Goal: Obtain resource: Download file/media

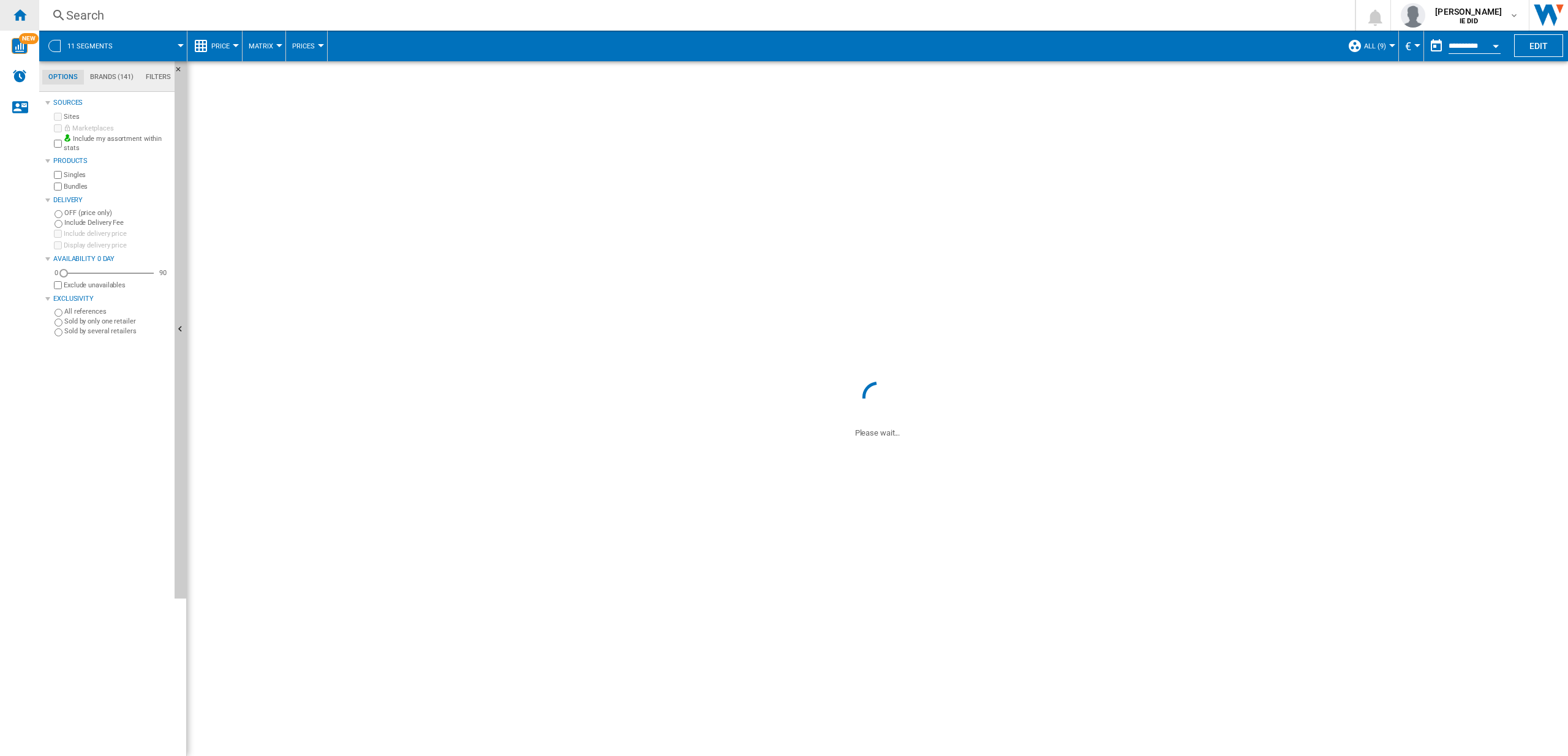
click at [23, 13] on ng-md-icon "Home" at bounding box center [20, 15] width 15 height 15
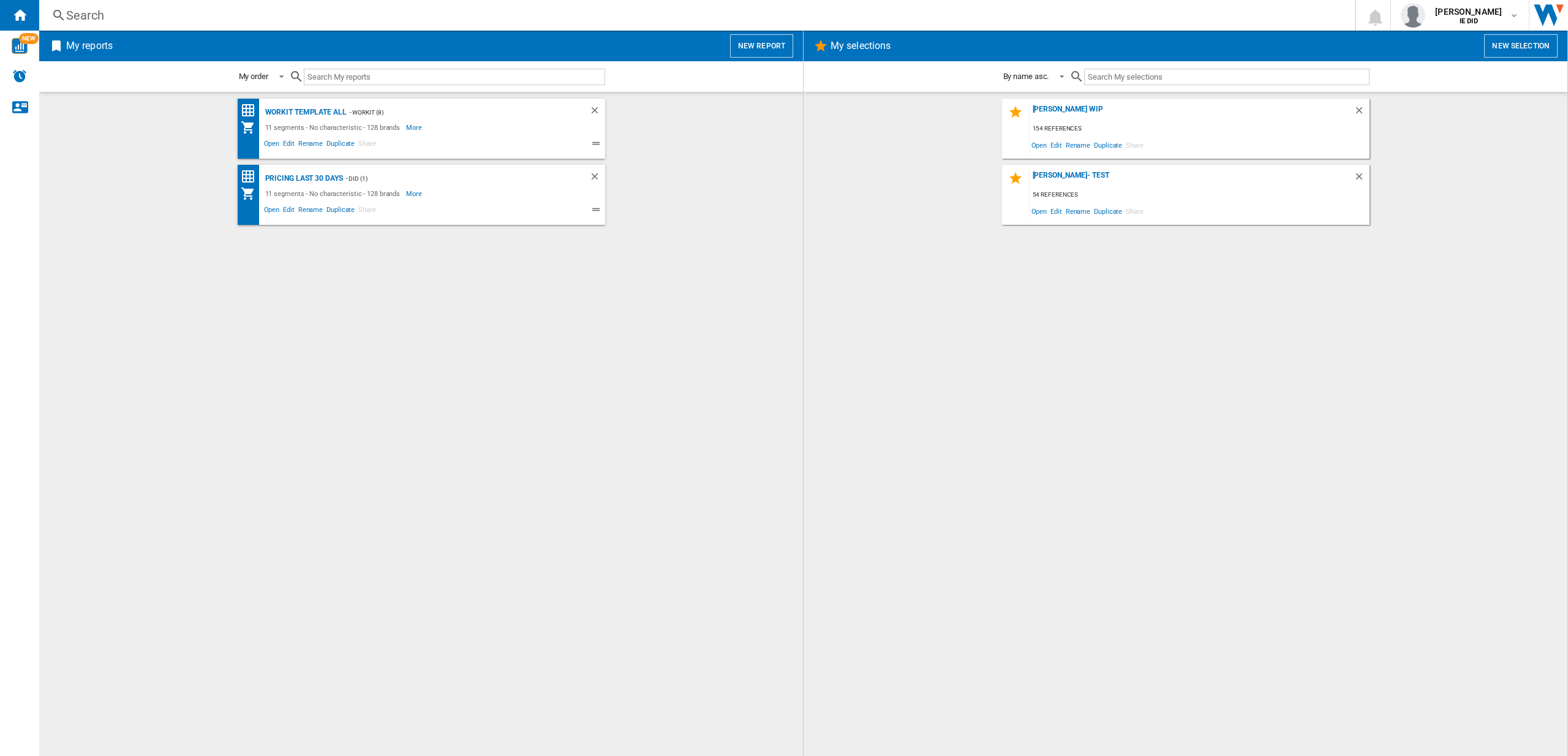
click at [769, 48] on button "New report" at bounding box center [761, 46] width 63 height 23
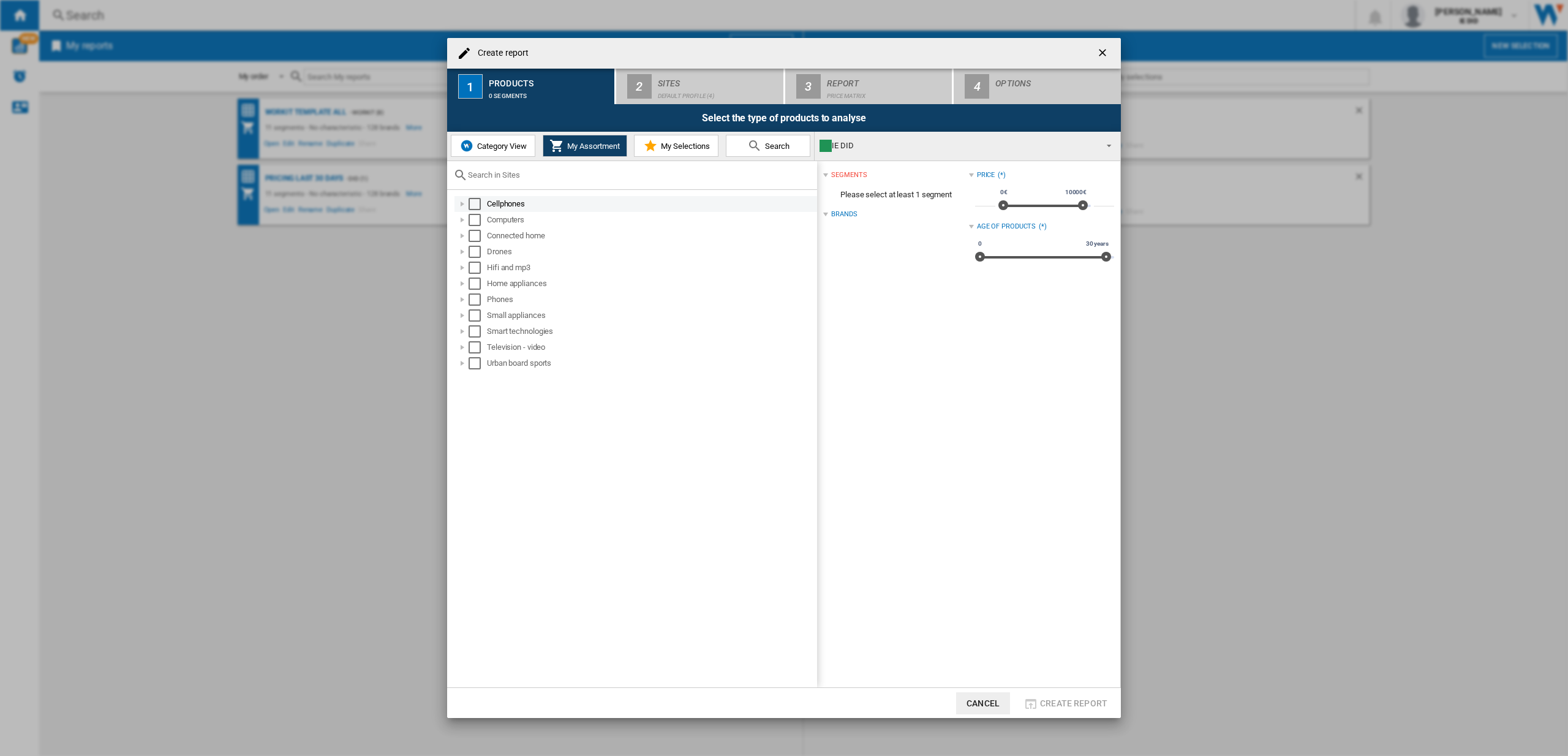
click at [479, 205] on div "Select" at bounding box center [474, 204] width 12 height 12
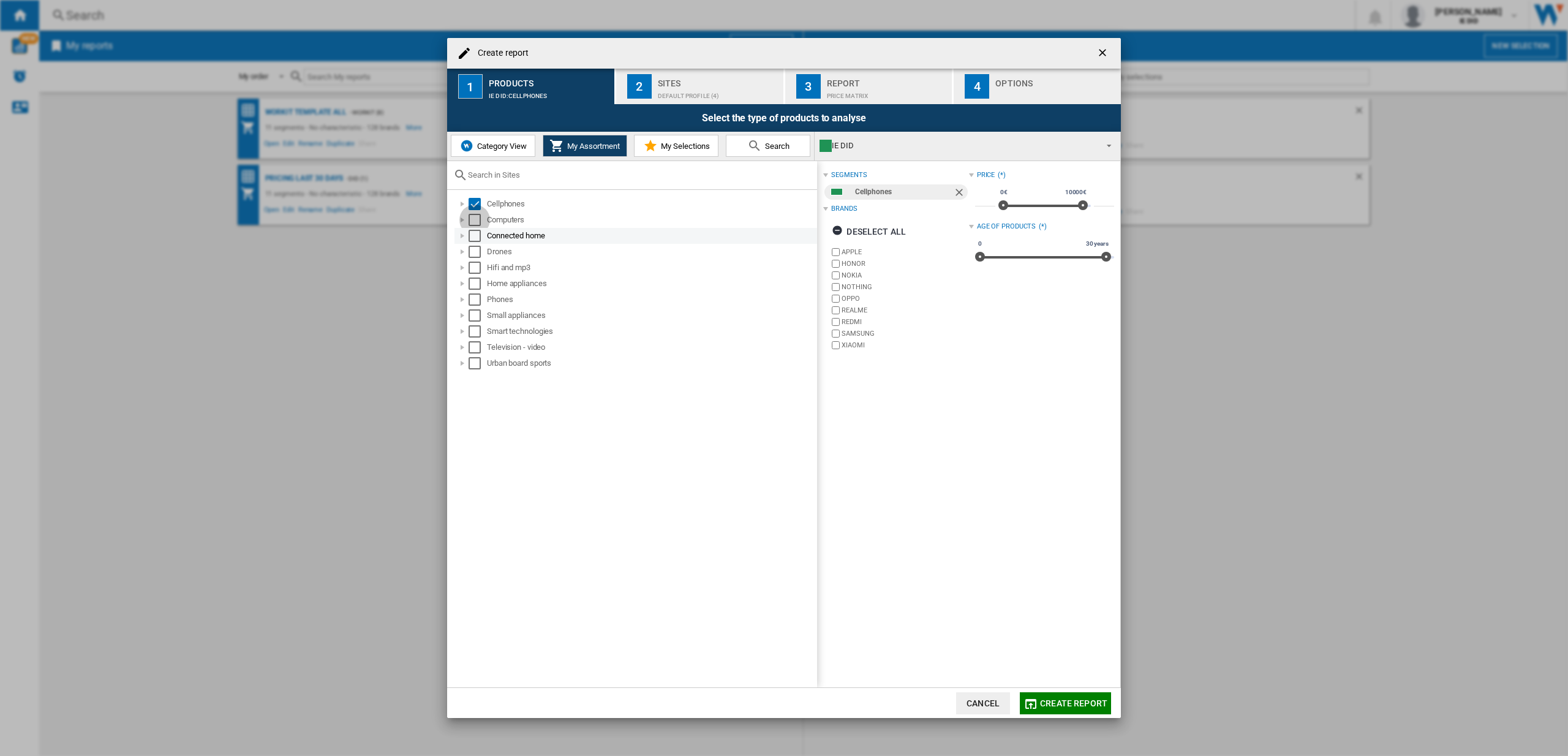
drag, startPoint x: 477, startPoint y: 219, endPoint x: 476, endPoint y: 228, distance: 9.1
click at [477, 218] on div "Select" at bounding box center [474, 220] width 12 height 12
click at [473, 237] on div "Select" at bounding box center [474, 236] width 12 height 12
drag, startPoint x: 477, startPoint y: 248, endPoint x: 476, endPoint y: 261, distance: 13.0
click at [477, 249] on div "Select" at bounding box center [474, 251] width 12 height 12
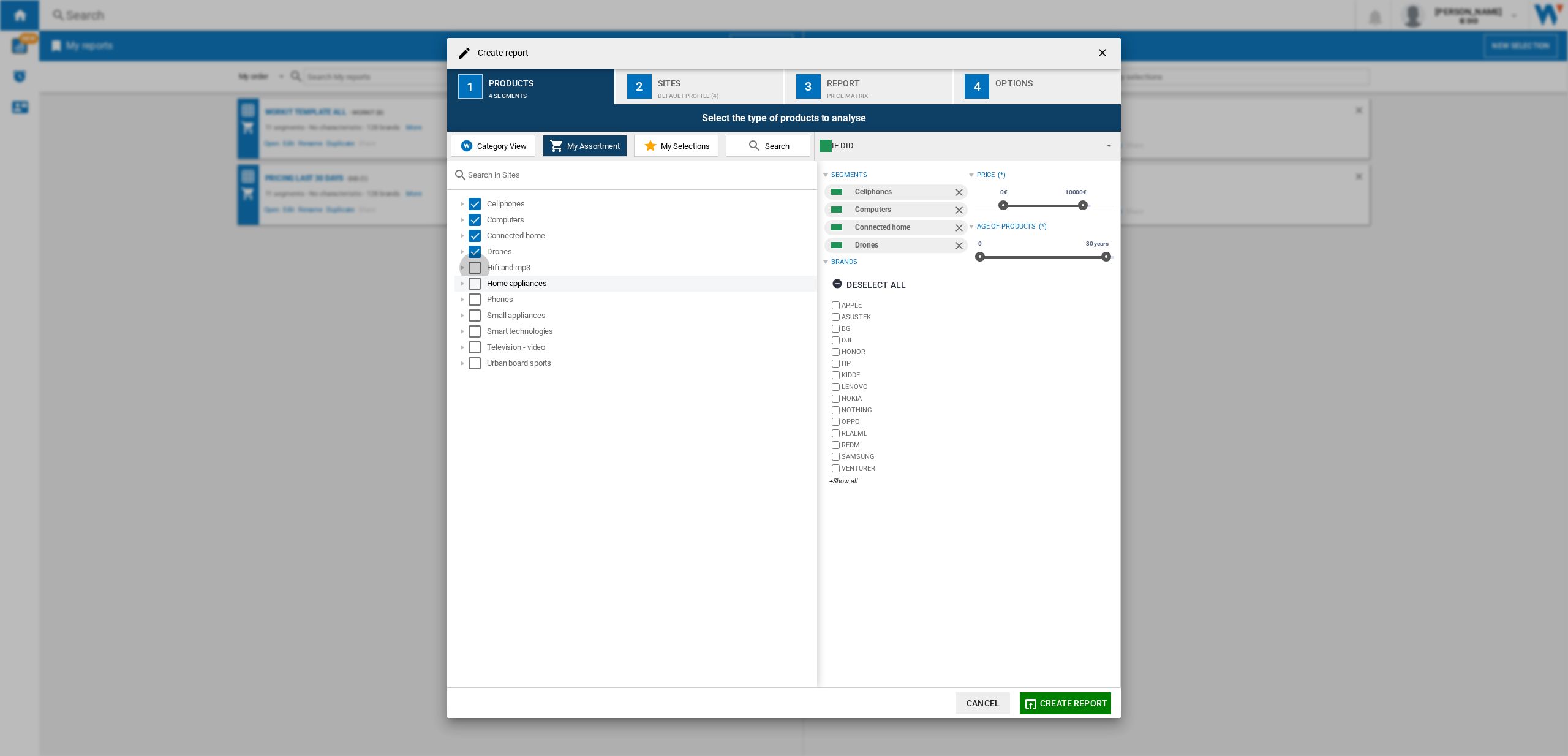
drag, startPoint x: 476, startPoint y: 263, endPoint x: 478, endPoint y: 283, distance: 20.1
click at [476, 264] on div "Select" at bounding box center [474, 267] width 12 height 12
drag, startPoint x: 478, startPoint y: 286, endPoint x: 478, endPoint y: 305, distance: 19.0
click at [479, 286] on div "Select" at bounding box center [474, 283] width 12 height 12
drag, startPoint x: 477, startPoint y: 299, endPoint x: 470, endPoint y: 325, distance: 26.9
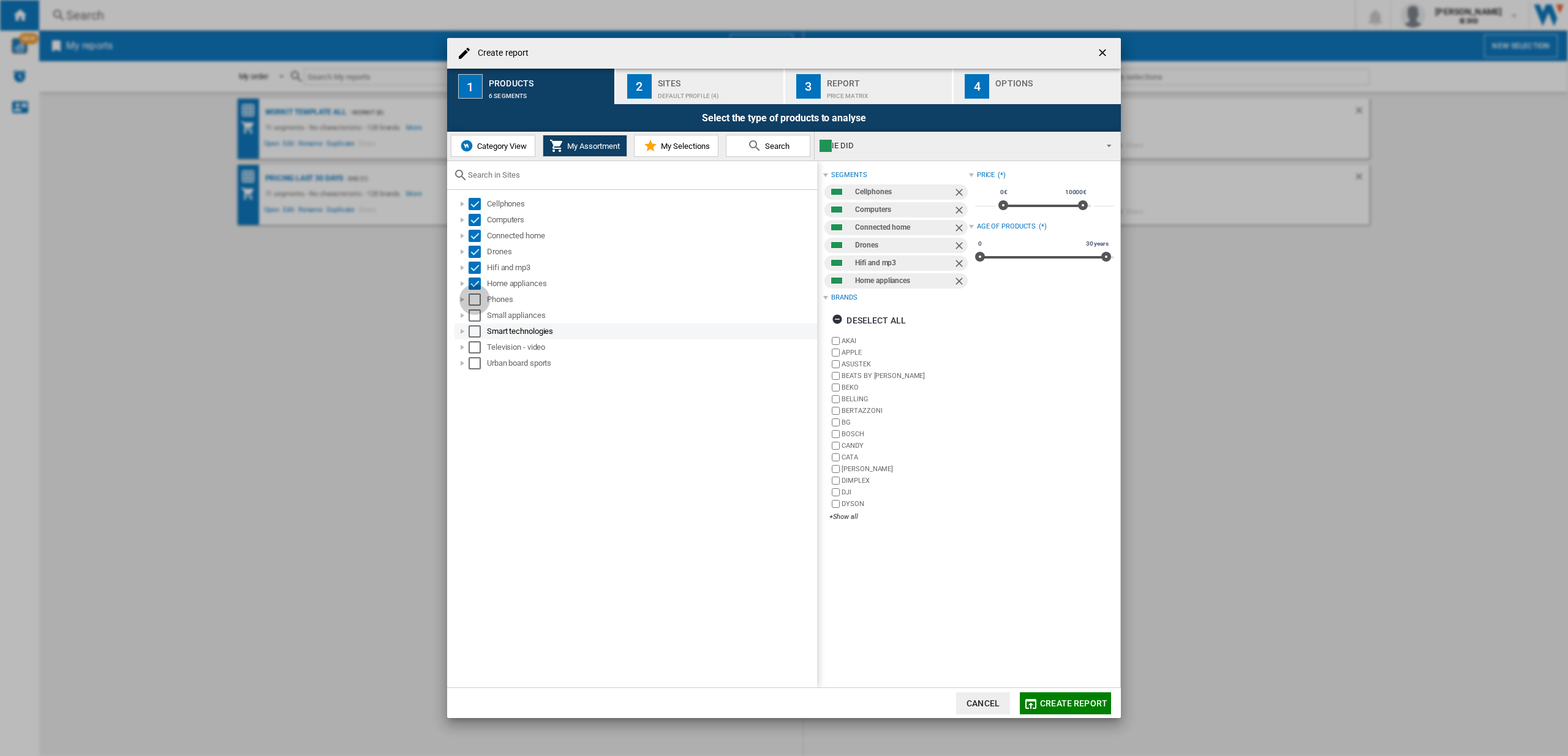
click at [477, 300] on div "Select" at bounding box center [474, 299] width 12 height 12
drag, startPoint x: 479, startPoint y: 315, endPoint x: 477, endPoint y: 331, distance: 16.1
click at [479, 317] on div "Select" at bounding box center [474, 315] width 12 height 12
click at [477, 332] on div "Select" at bounding box center [474, 331] width 12 height 12
drag, startPoint x: 476, startPoint y: 346, endPoint x: 470, endPoint y: 365, distance: 19.9
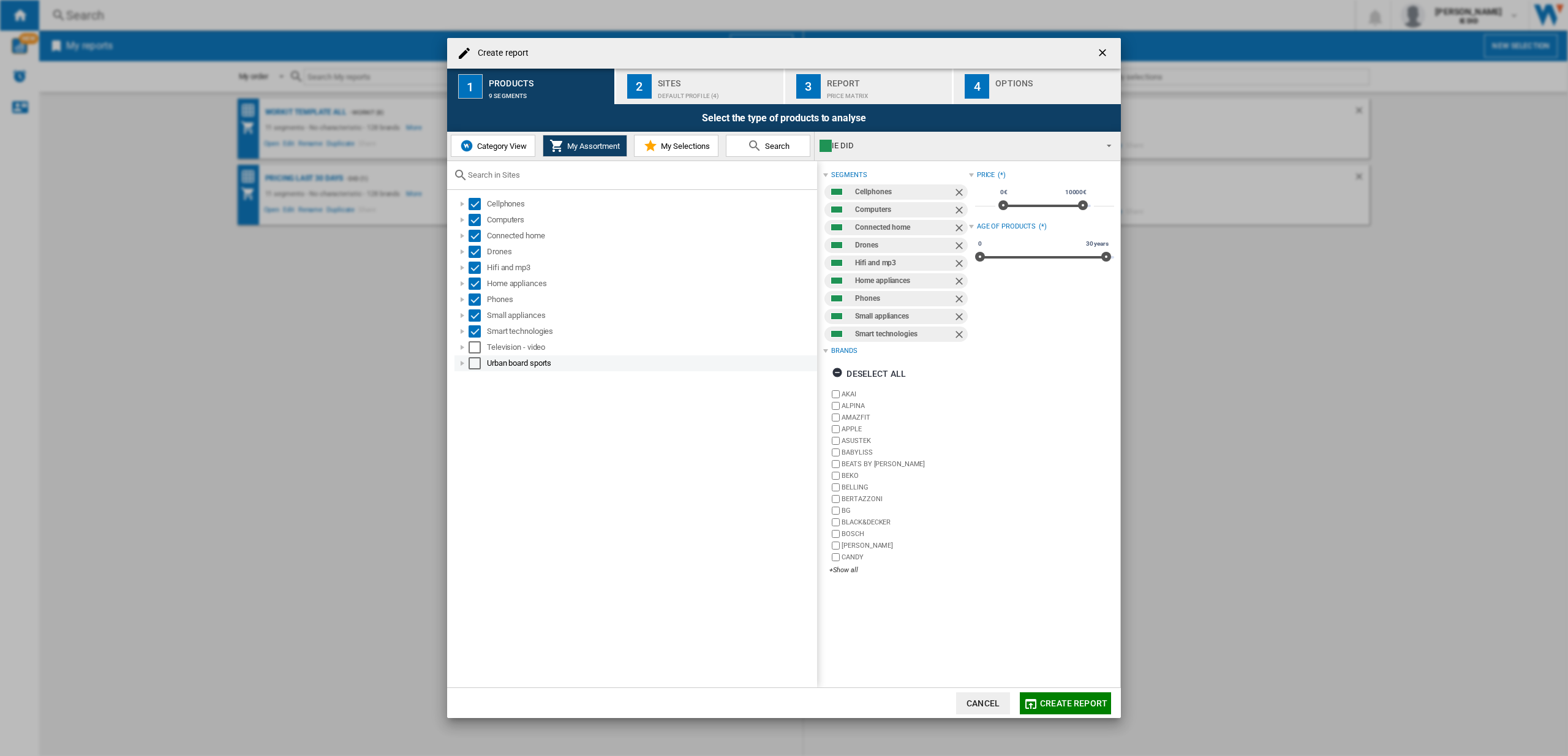
click at [477, 348] on div "Select" at bounding box center [474, 347] width 12 height 12
drag, startPoint x: 470, startPoint y: 366, endPoint x: 477, endPoint y: 364, distance: 7.3
click at [472, 366] on div "Select" at bounding box center [474, 363] width 12 height 12
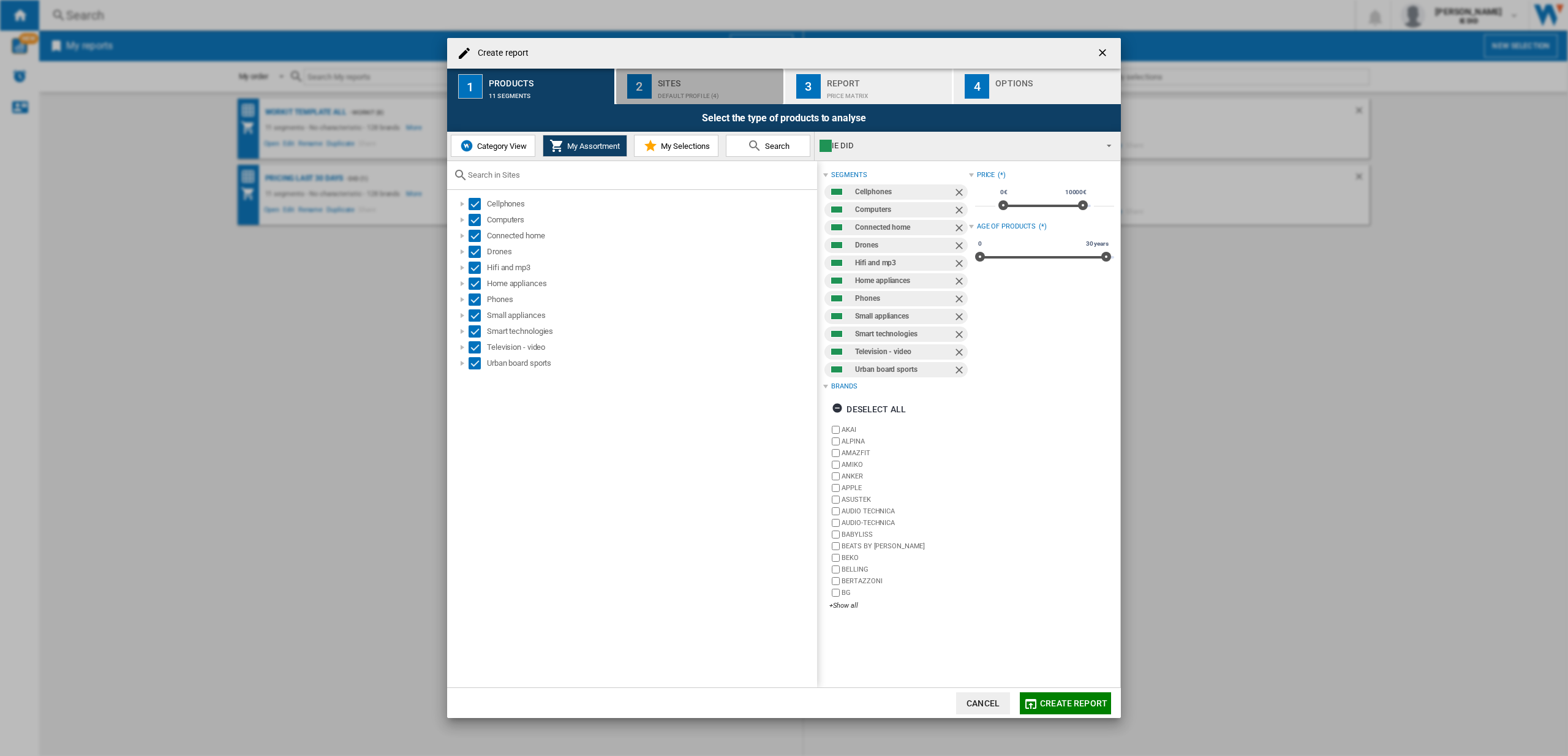
click at [667, 90] on div "Default profile (4)" at bounding box center [718, 93] width 121 height 13
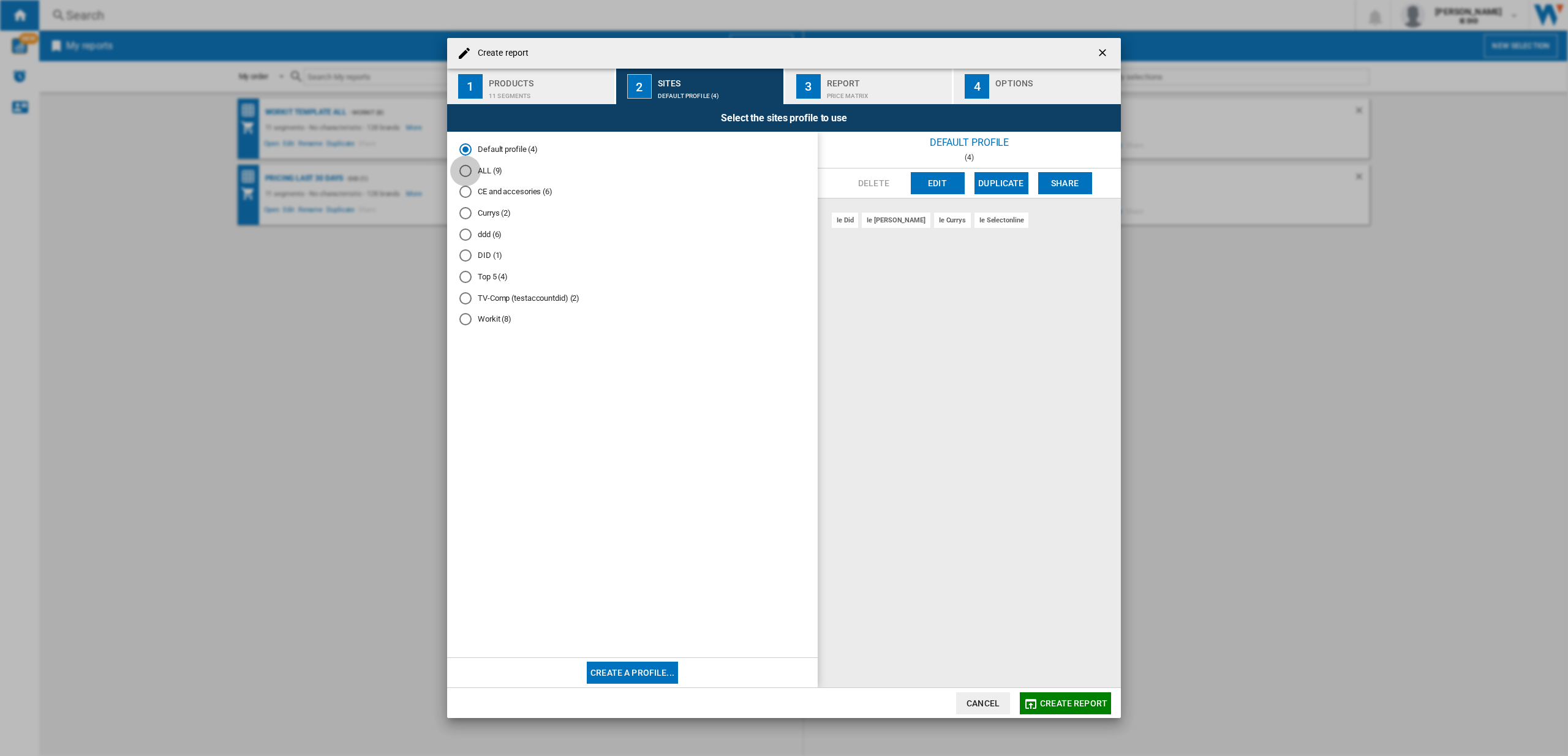
click at [468, 173] on div "ALL (9)" at bounding box center [465, 170] width 12 height 12
click at [1061, 700] on span "Create report" at bounding box center [1073, 703] width 67 height 10
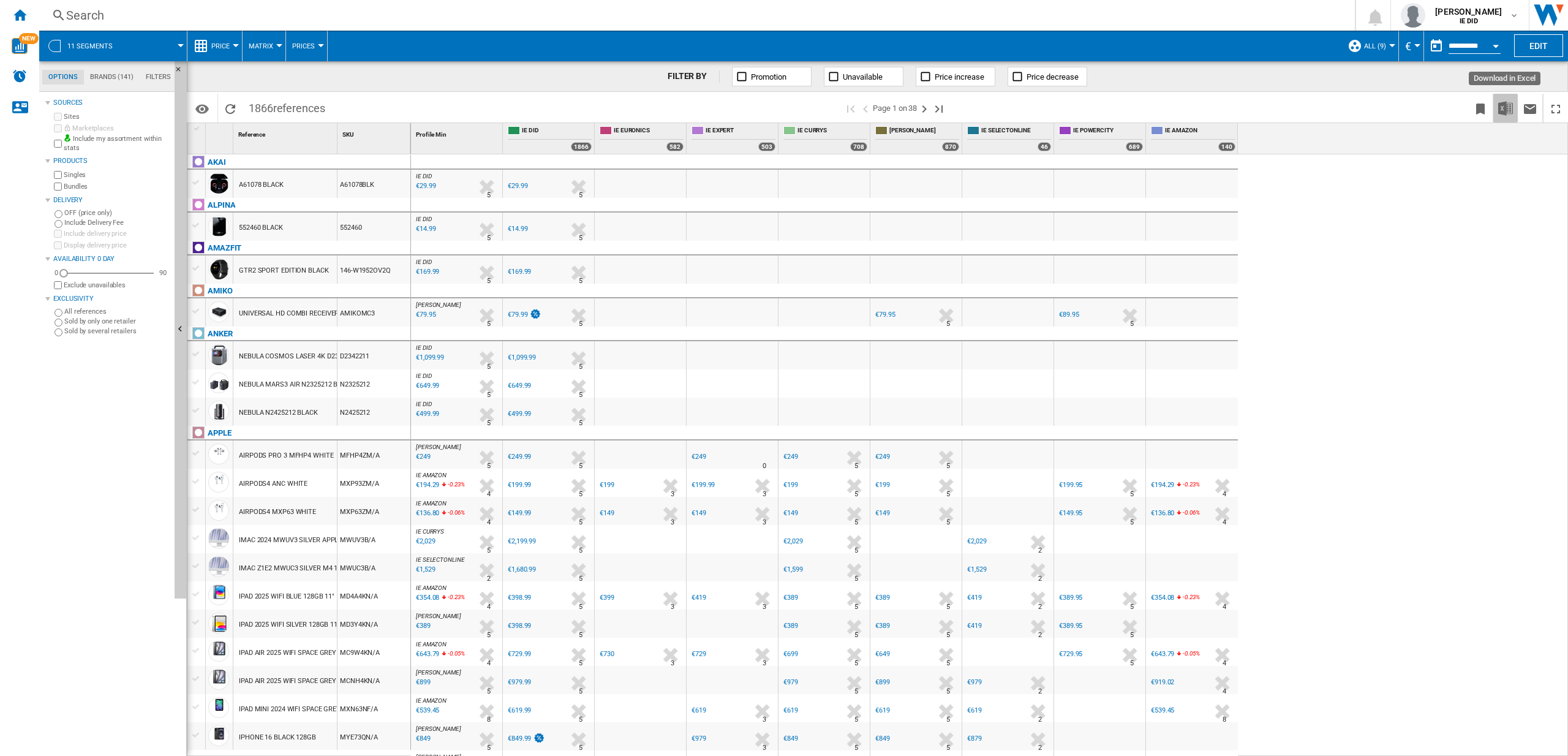
click at [1502, 111] on img "Download in Excel" at bounding box center [1506, 109] width 15 height 15
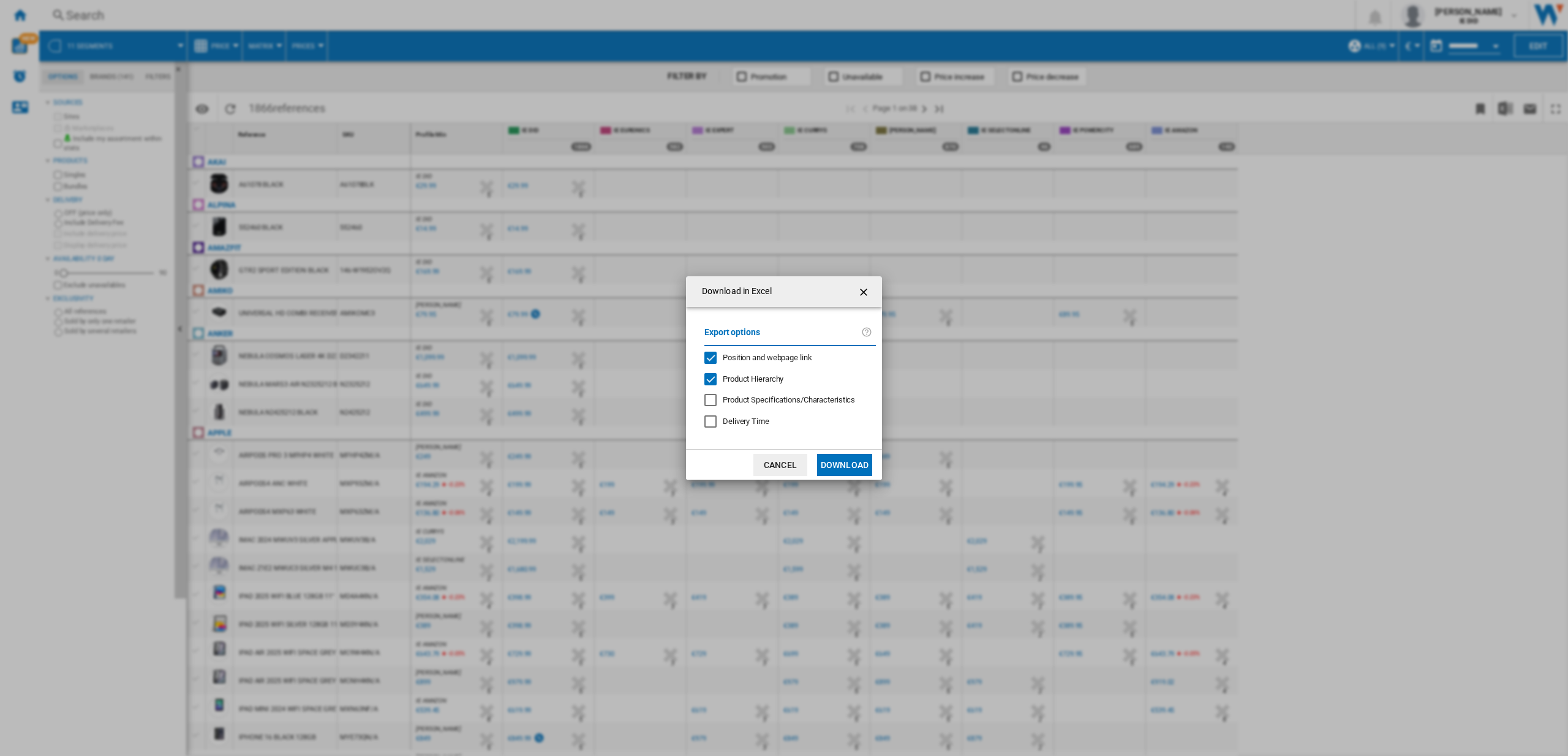
click at [848, 461] on button "Download" at bounding box center [844, 466] width 55 height 22
